Goal: Task Accomplishment & Management: Manage account settings

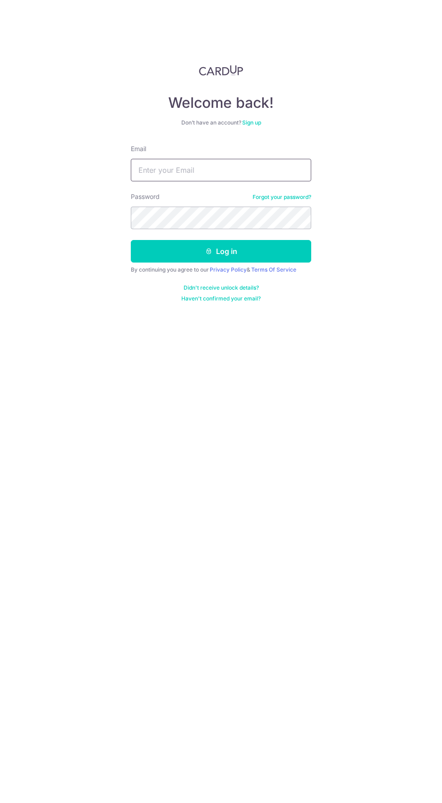
click at [221, 170] on input "Email" at bounding box center [221, 170] width 181 height 23
type input "[PERSON_NAME][EMAIL_ADDRESS][DOMAIN_NAME]"
click at [131, 240] on button "Log in" at bounding box center [221, 251] width 181 height 23
